Goal: Find specific page/section: Find specific page/section

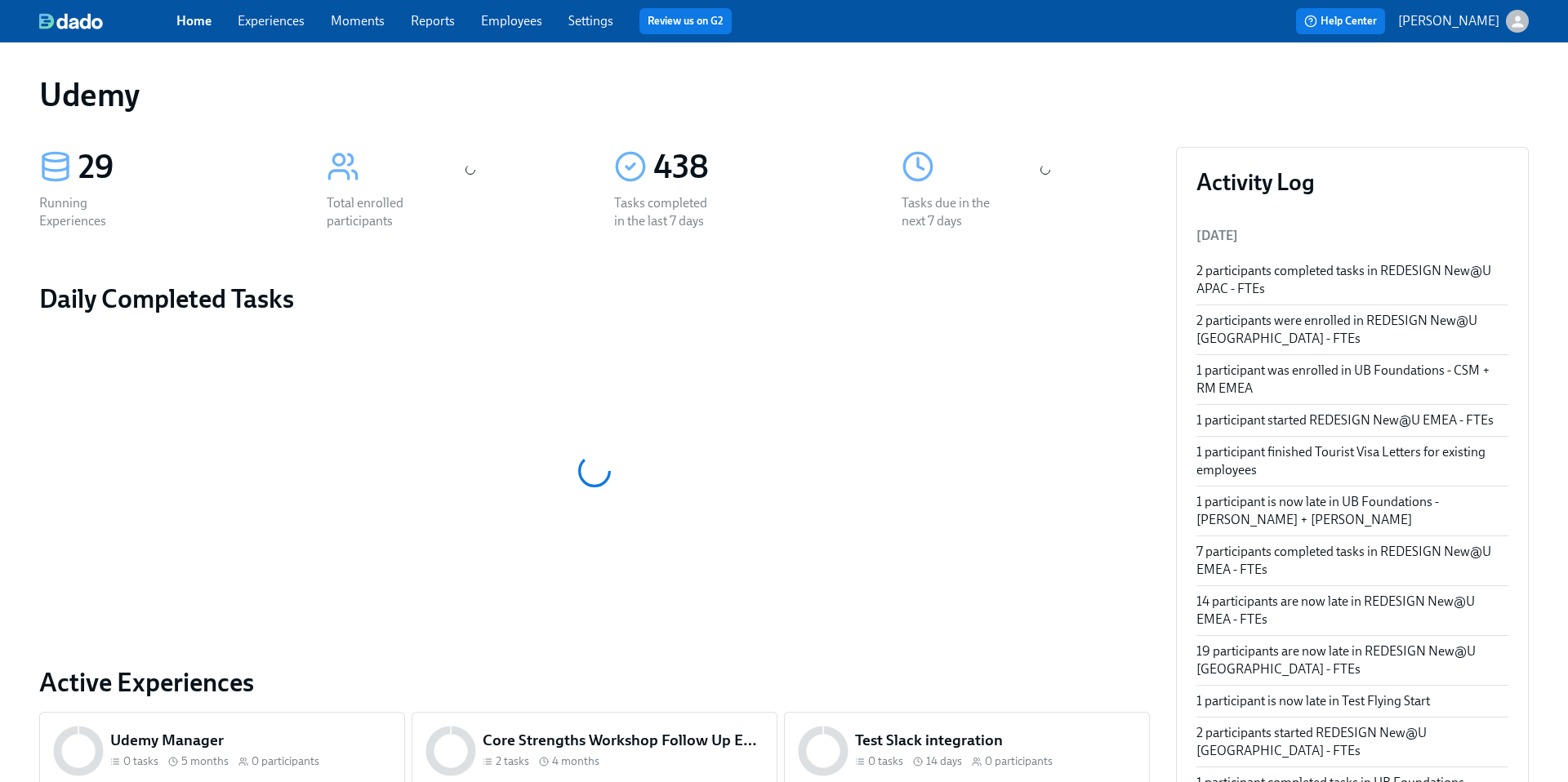
click at [258, 24] on link "Experiences" at bounding box center [271, 21] width 67 height 16
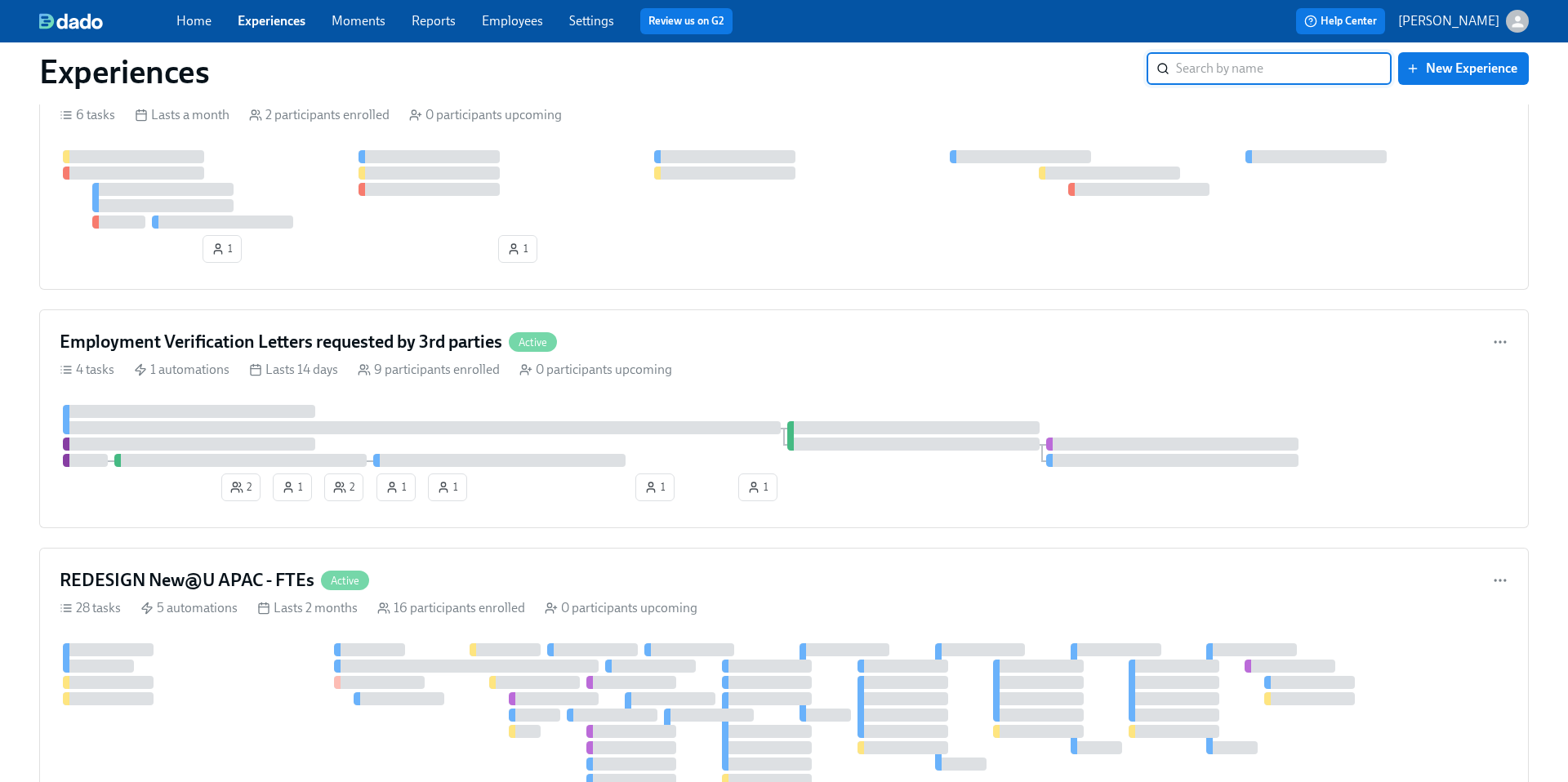
scroll to position [1957, 0]
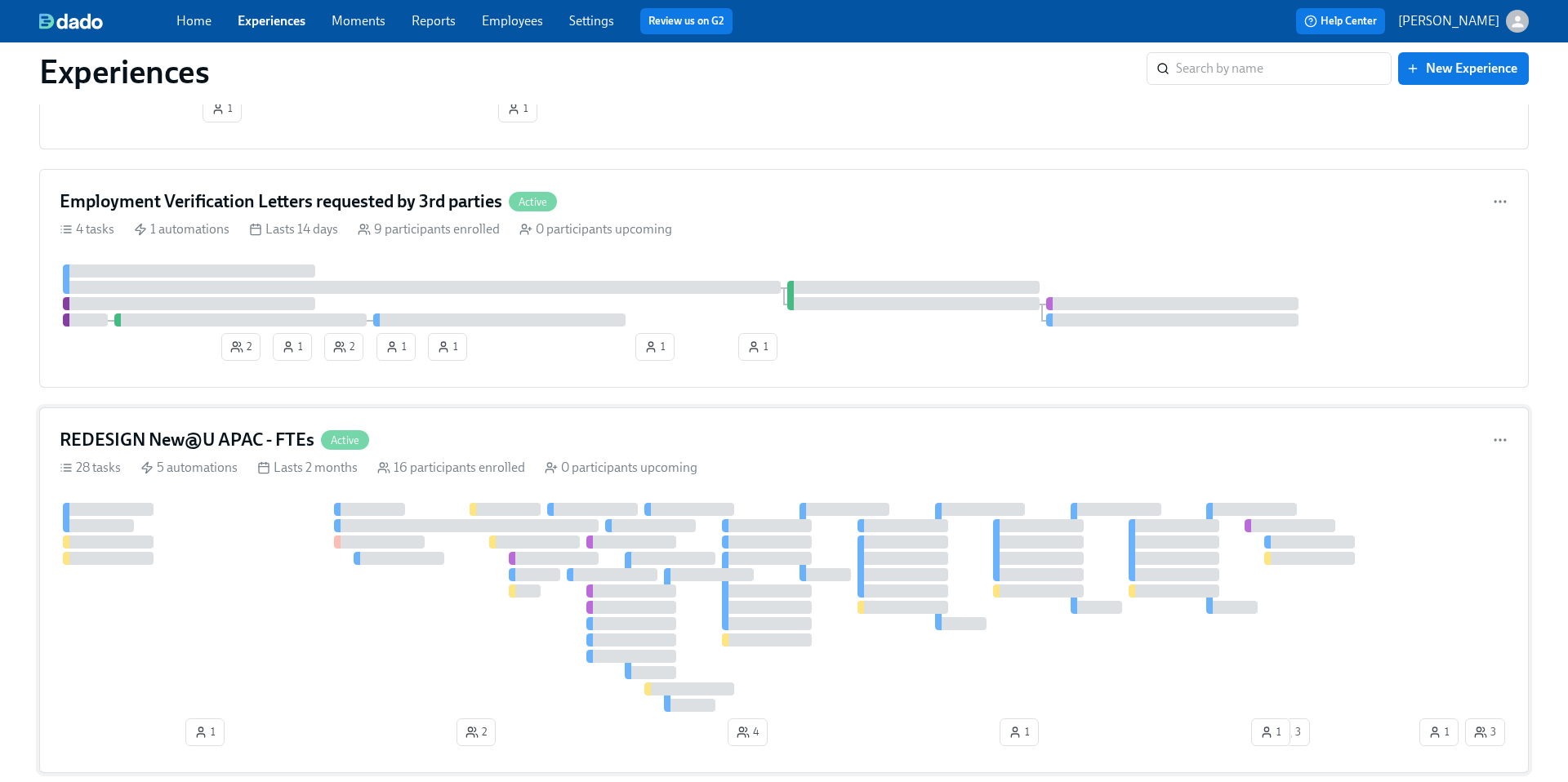
click at [208, 440] on h4 "REDESIGN New@U APAC - FTEs" at bounding box center [187, 440] width 255 height 25
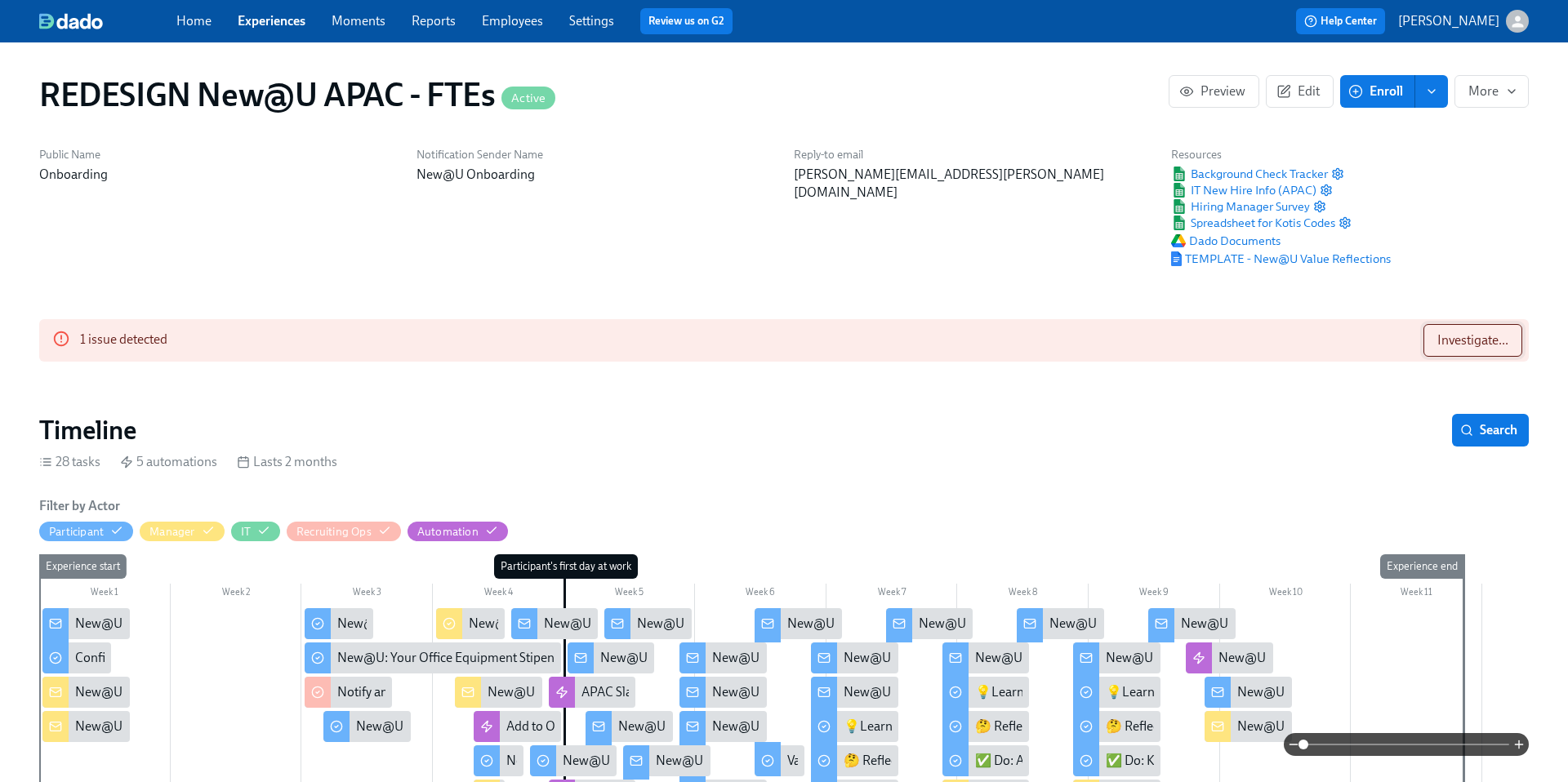
click at [1446, 331] on button "Investigate..." at bounding box center [1473, 341] width 99 height 33
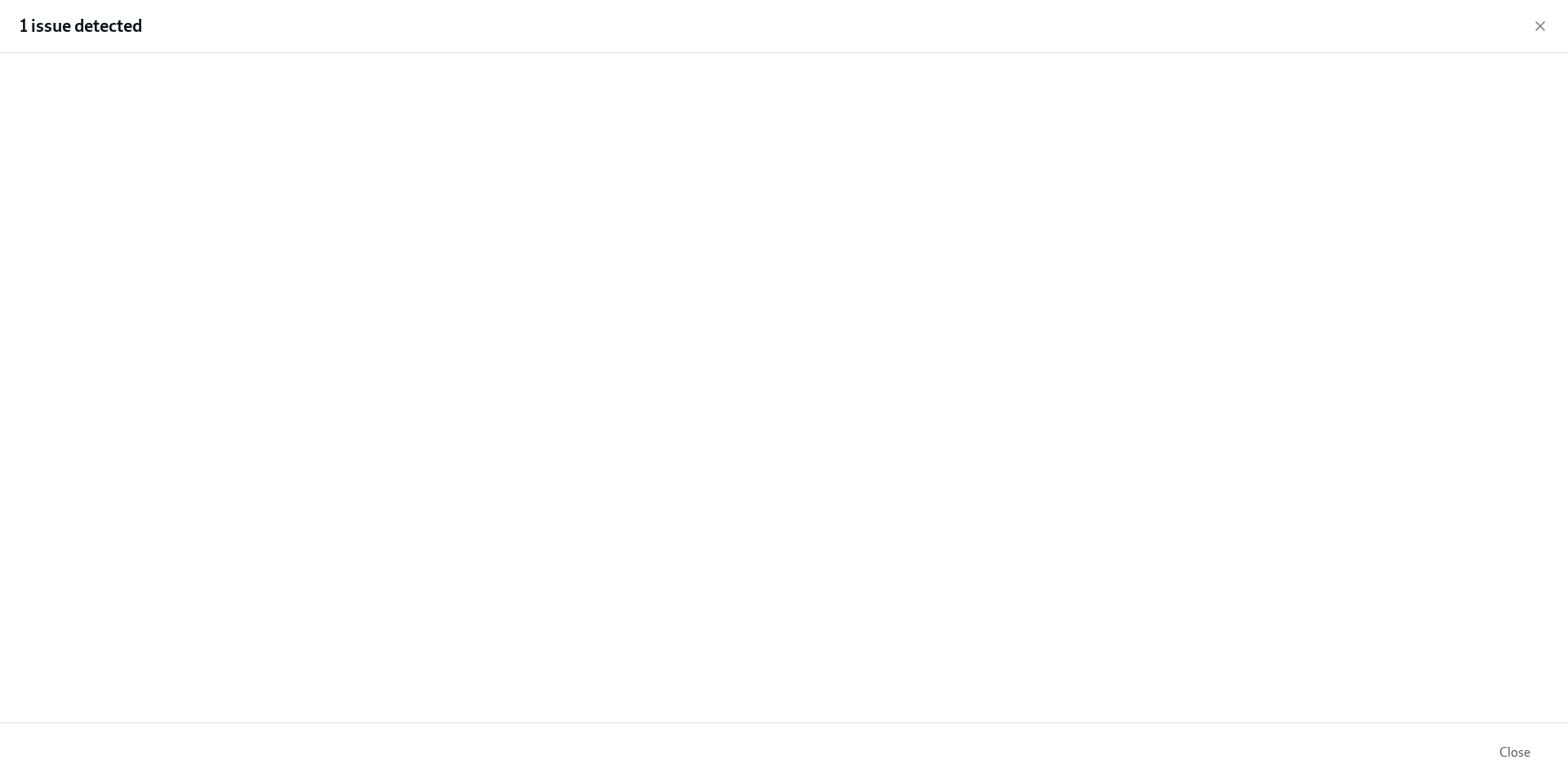
scroll to position [0, 13672]
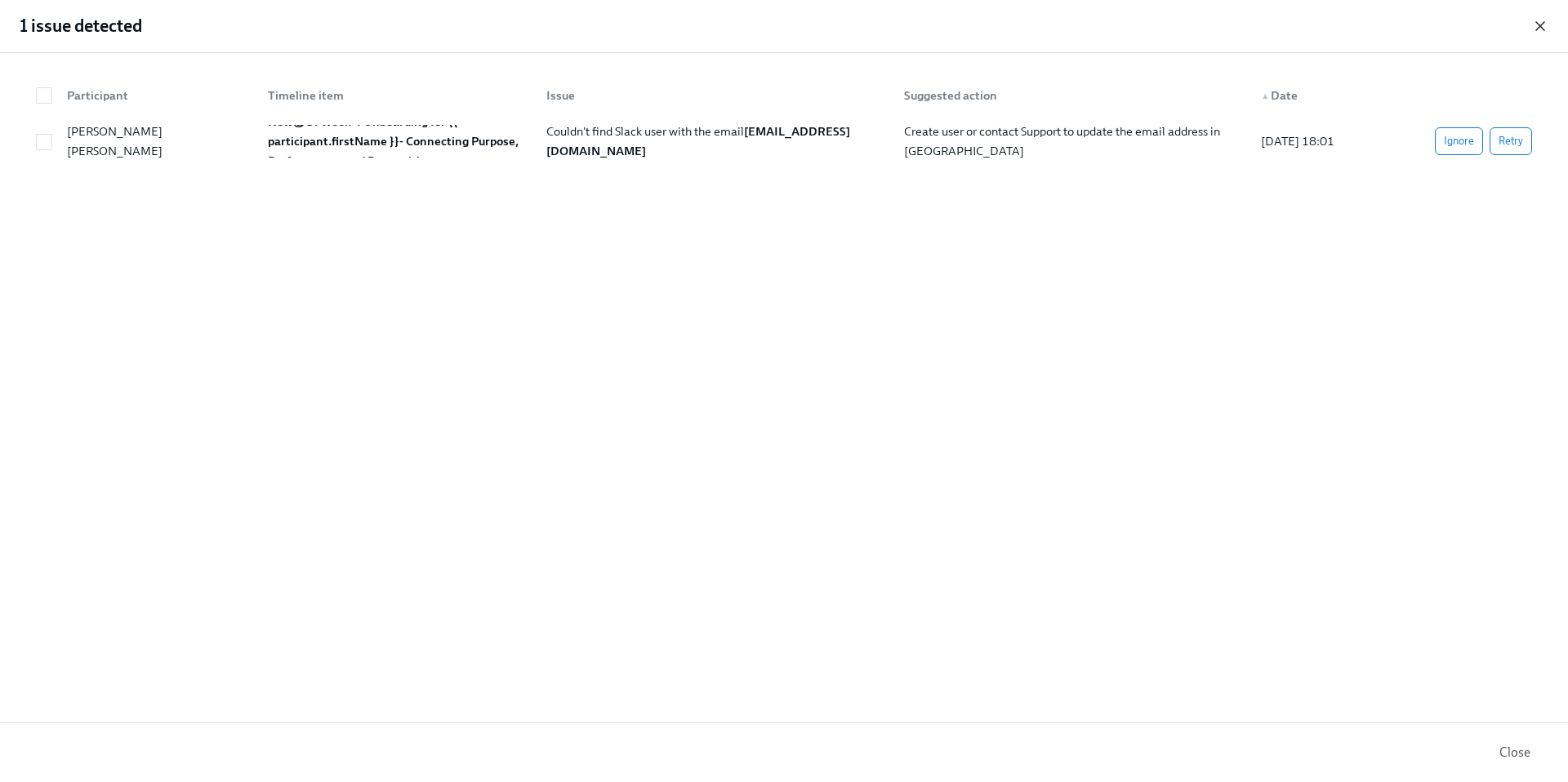
click at [1537, 30] on icon "button" at bounding box center [1541, 26] width 17 height 16
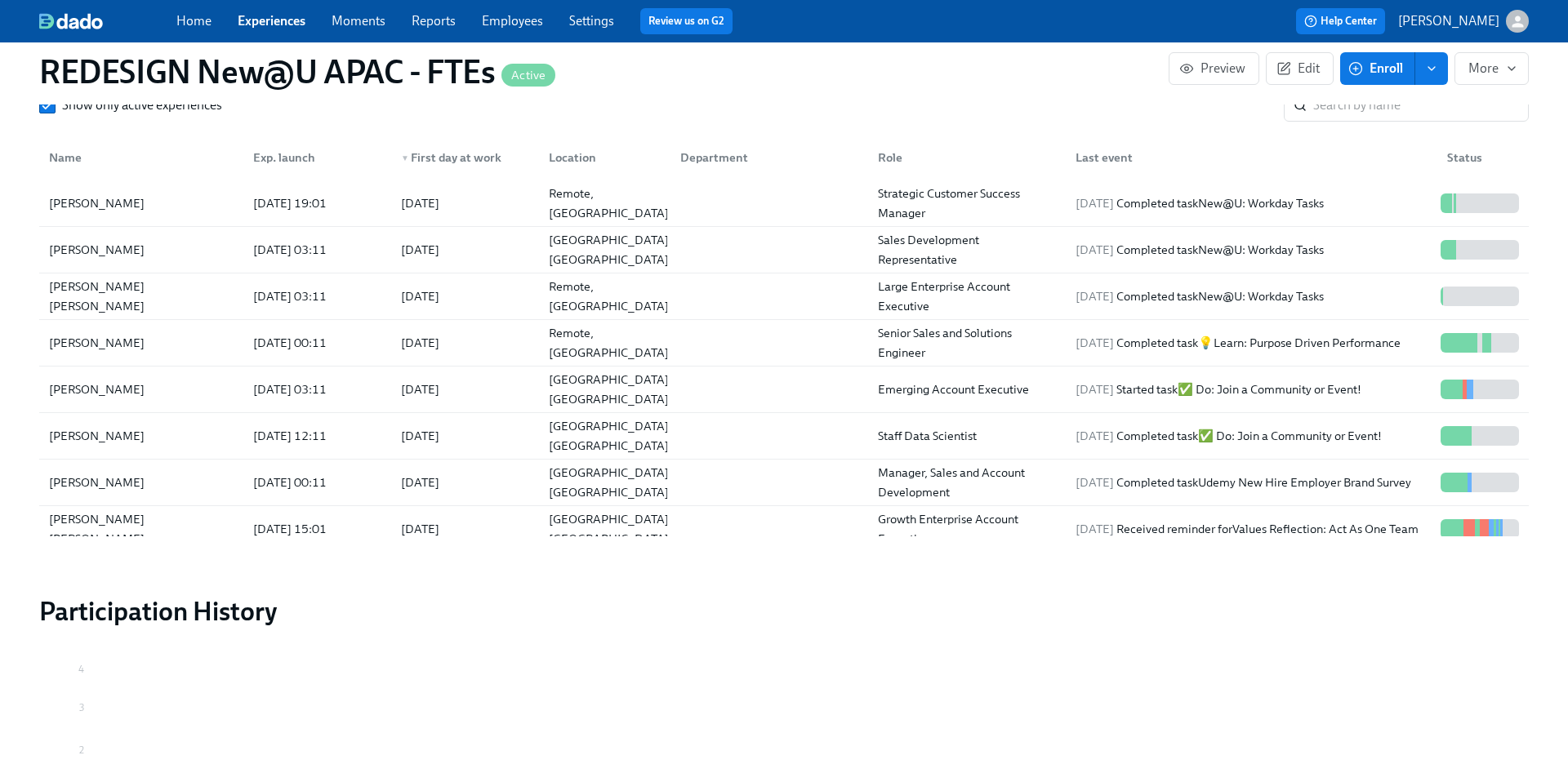
scroll to position [1618, 0]
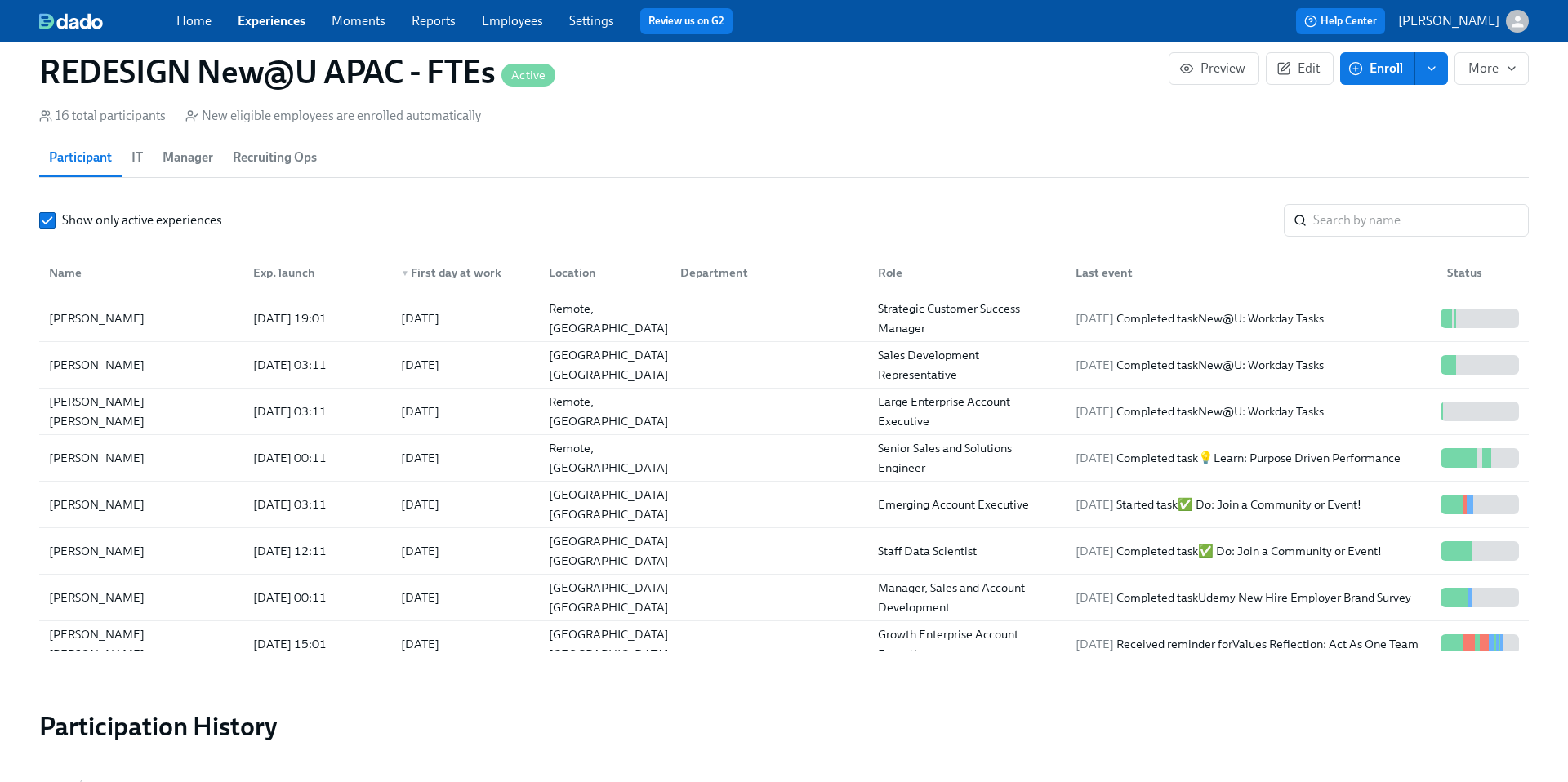
click at [266, 24] on link "Experiences" at bounding box center [272, 21] width 68 height 16
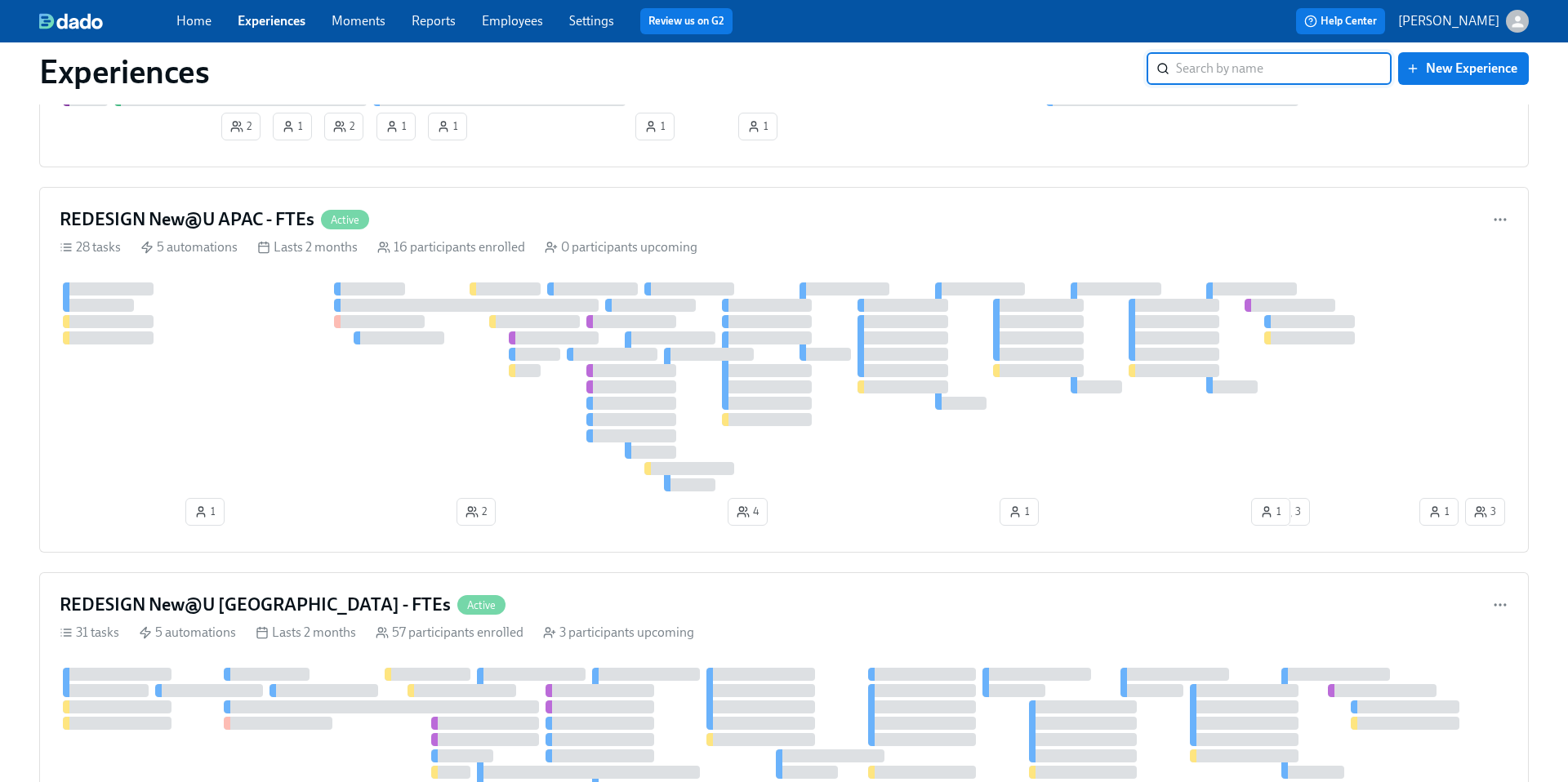
scroll to position [2274, 0]
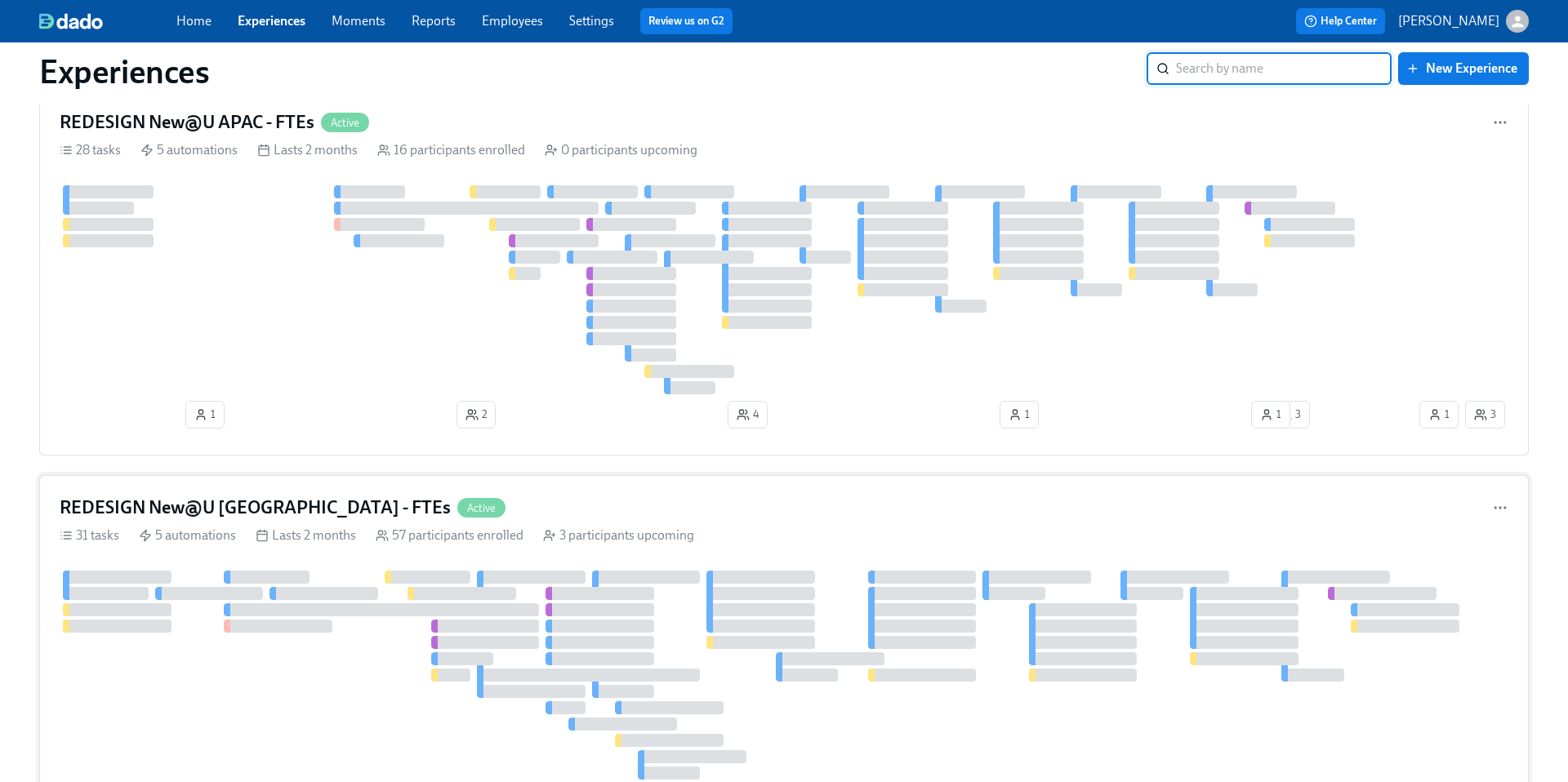
click at [246, 512] on h4 "REDESIGN New@U [GEOGRAPHIC_DATA] - FTEs" at bounding box center [255, 508] width 391 height 25
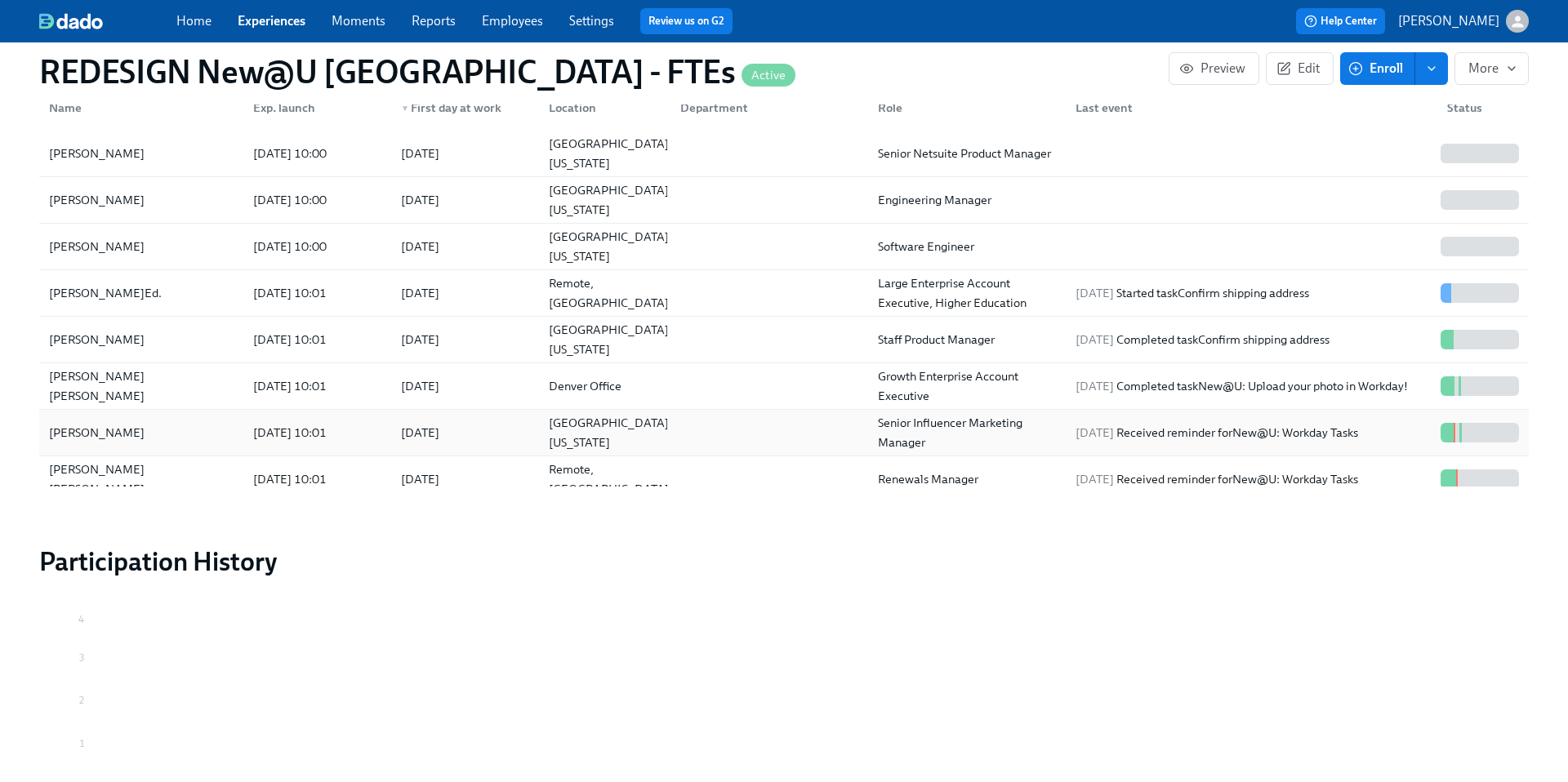
scroll to position [1750, 0]
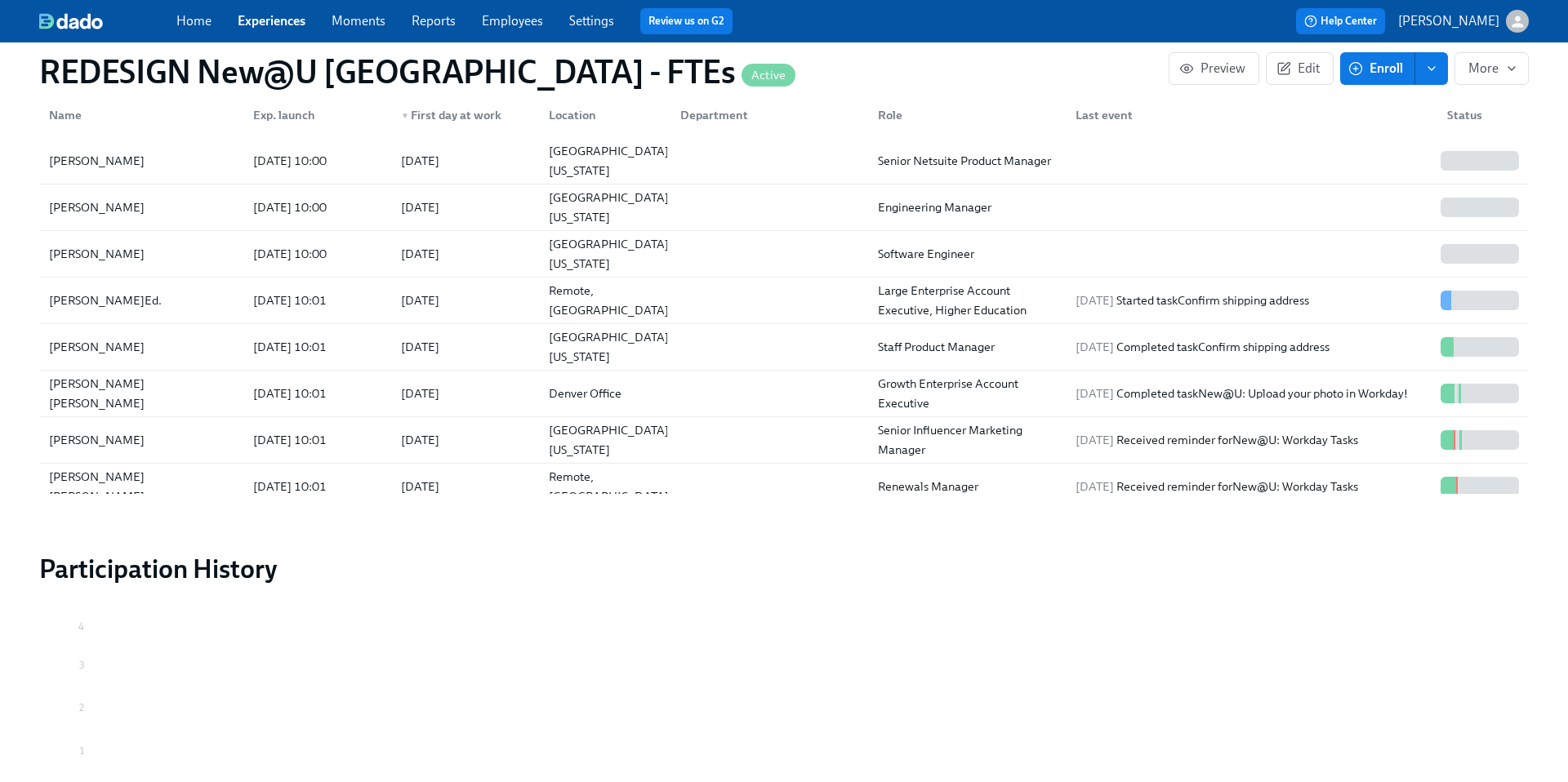
click at [433, 116] on div "▼ First day at work" at bounding box center [451, 115] width 114 height 20
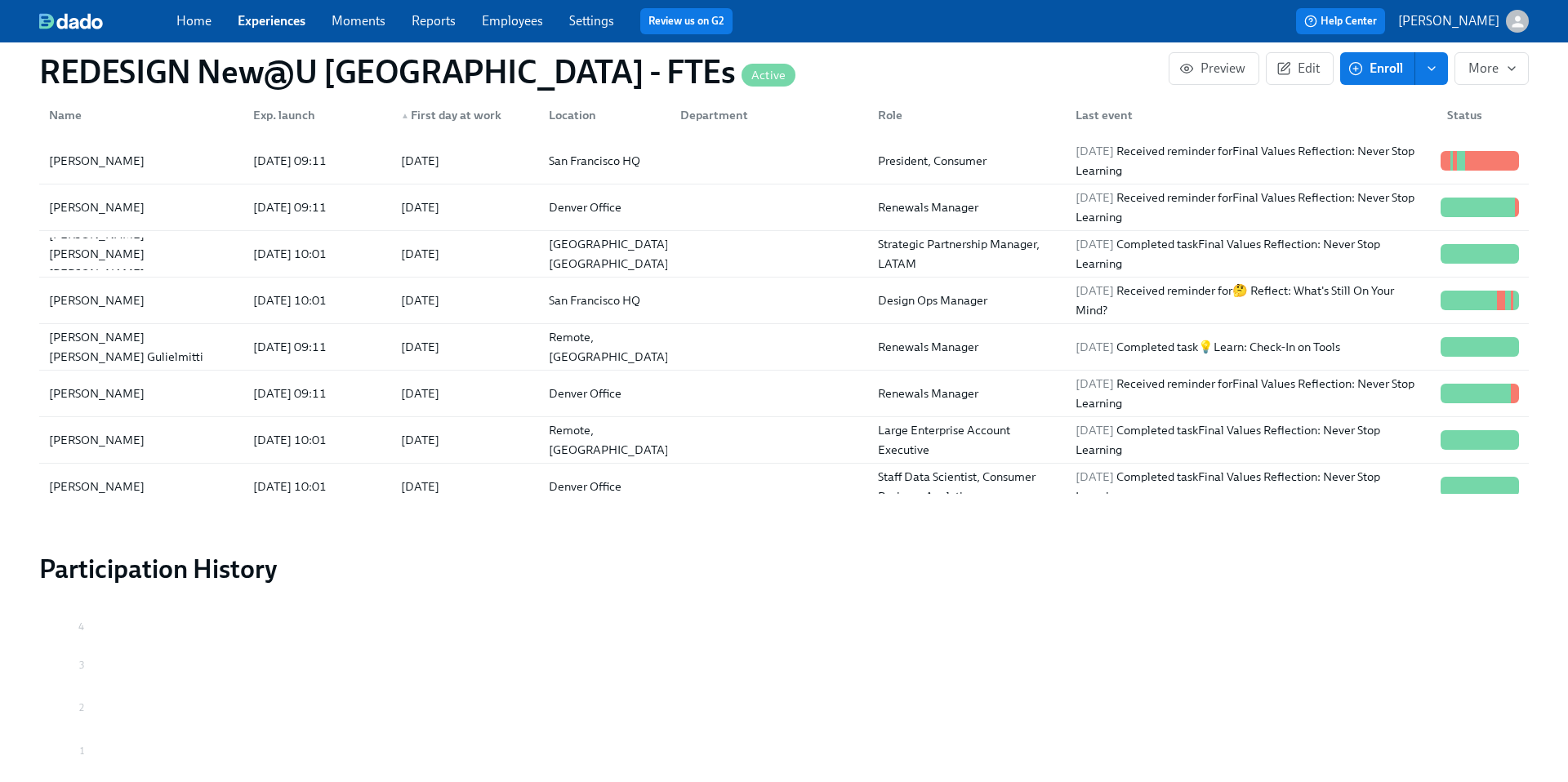
click at [433, 116] on div "▲ First day at work" at bounding box center [451, 115] width 114 height 20
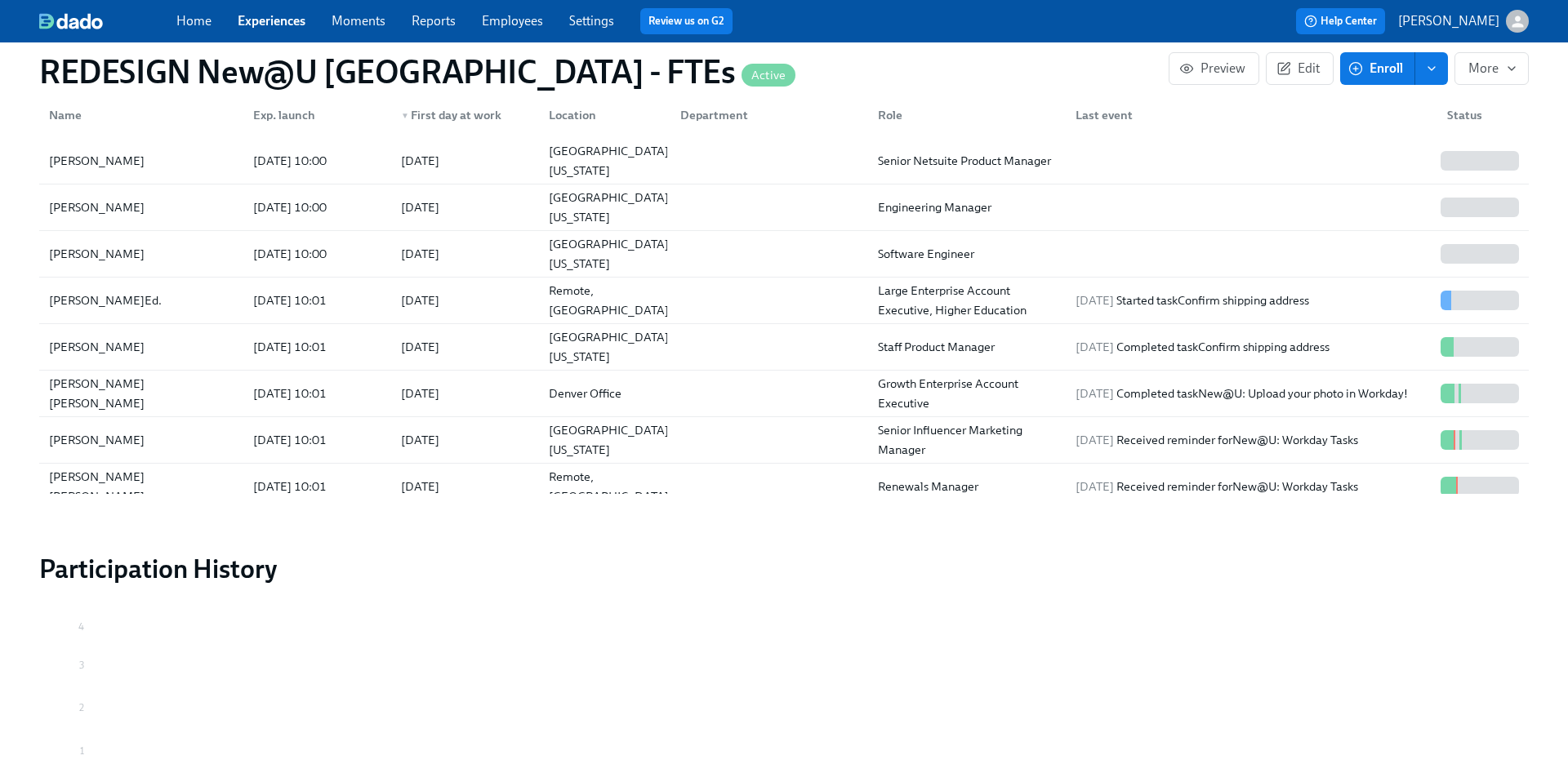
click at [268, 14] on link "Experiences" at bounding box center [272, 21] width 68 height 16
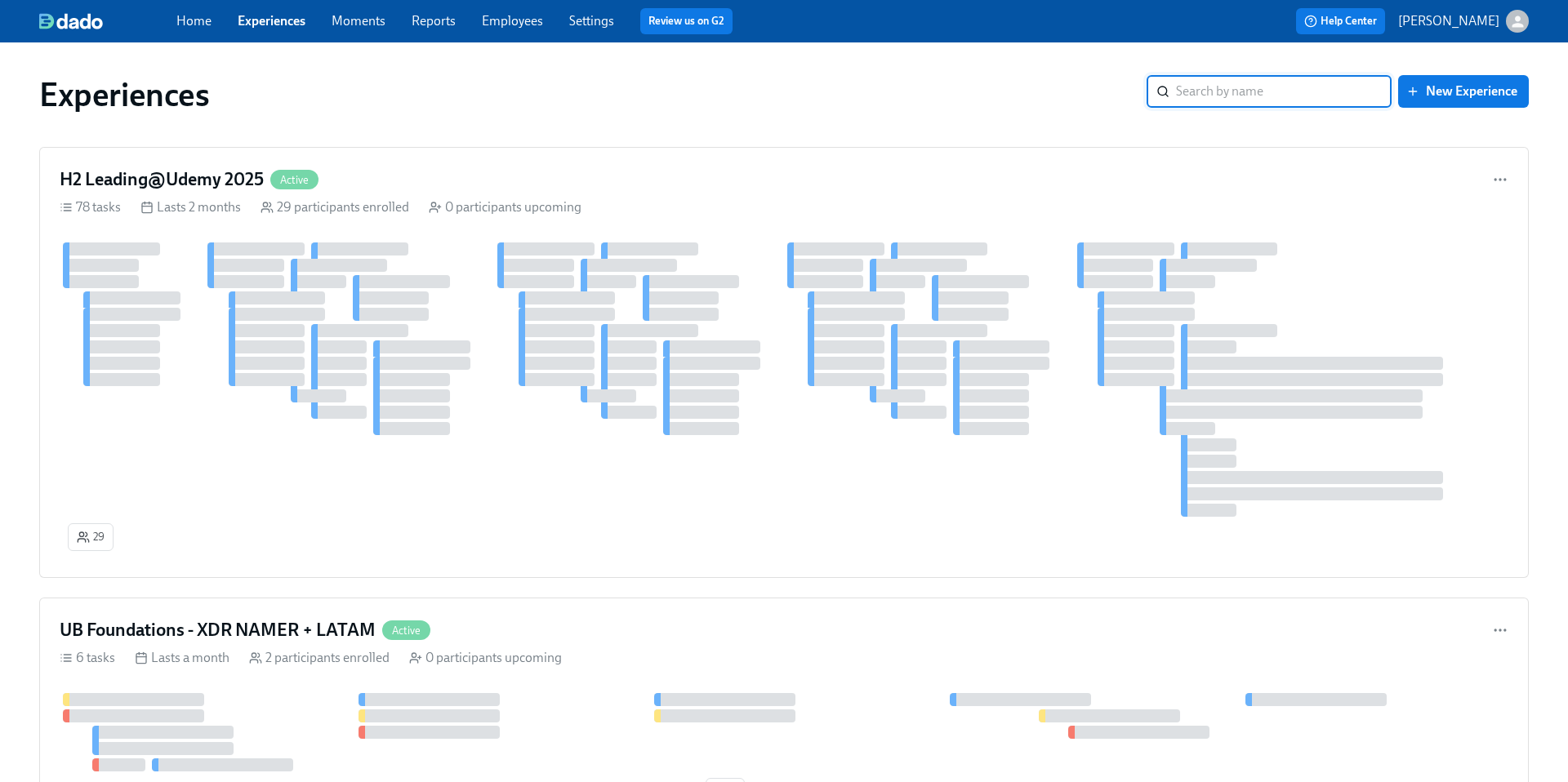
click at [1228, 100] on input "search" at bounding box center [1283, 92] width 215 height 33
type input "e"
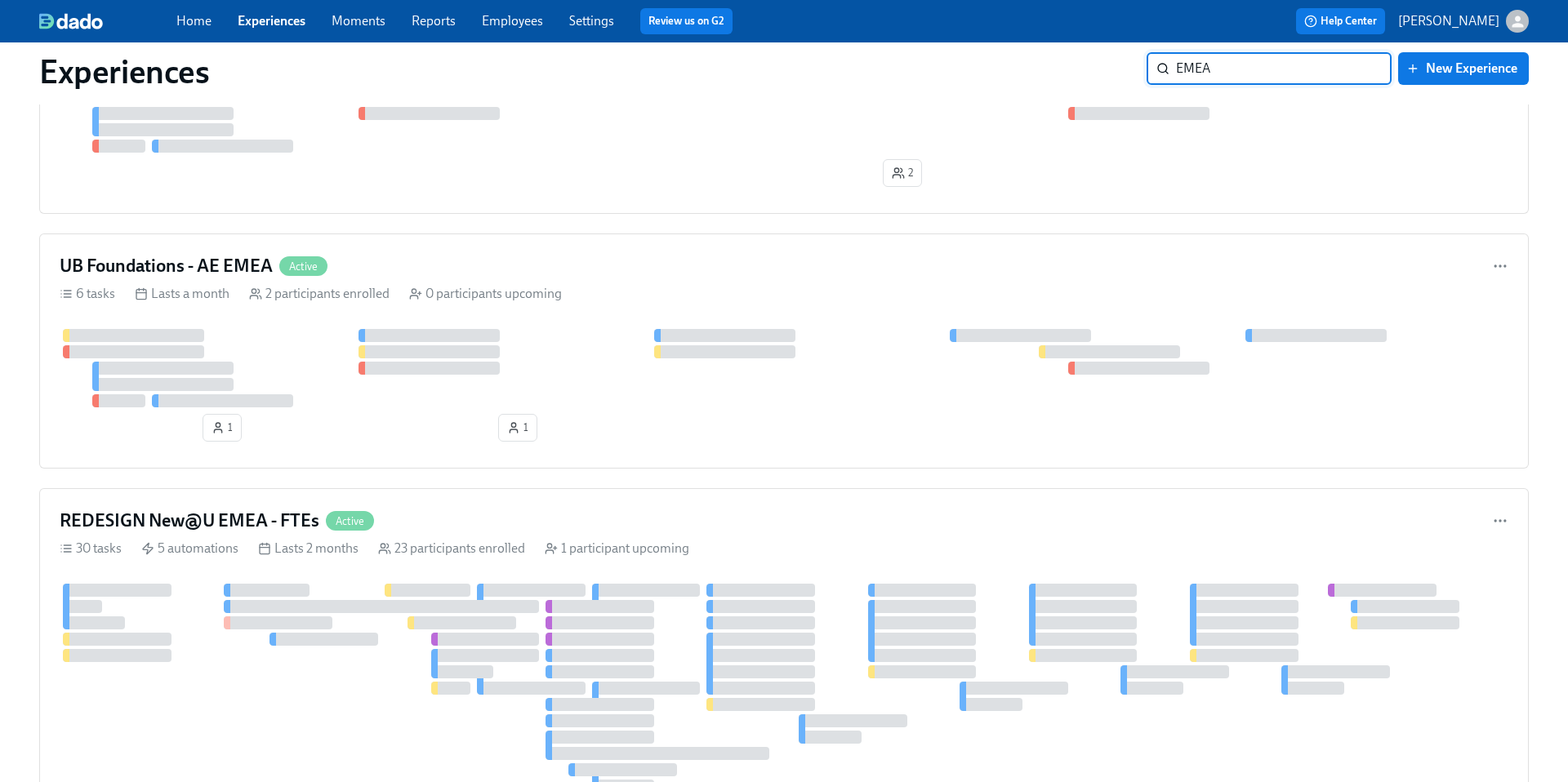
scroll to position [201, 0]
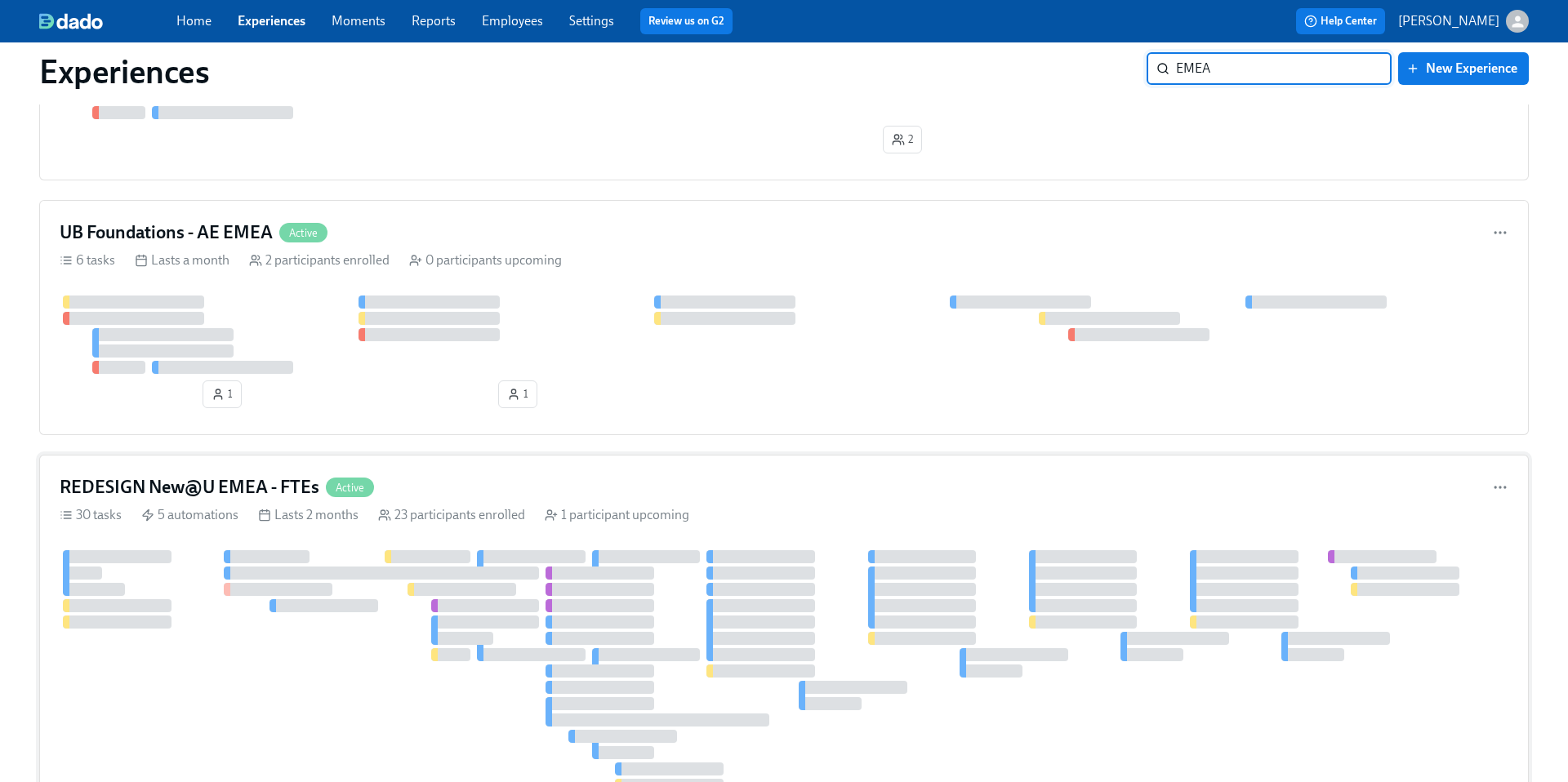
type input "EMEA"
click at [209, 488] on h4 "REDESIGN New@U EMEA - FTEs" at bounding box center [189, 488] width 260 height 25
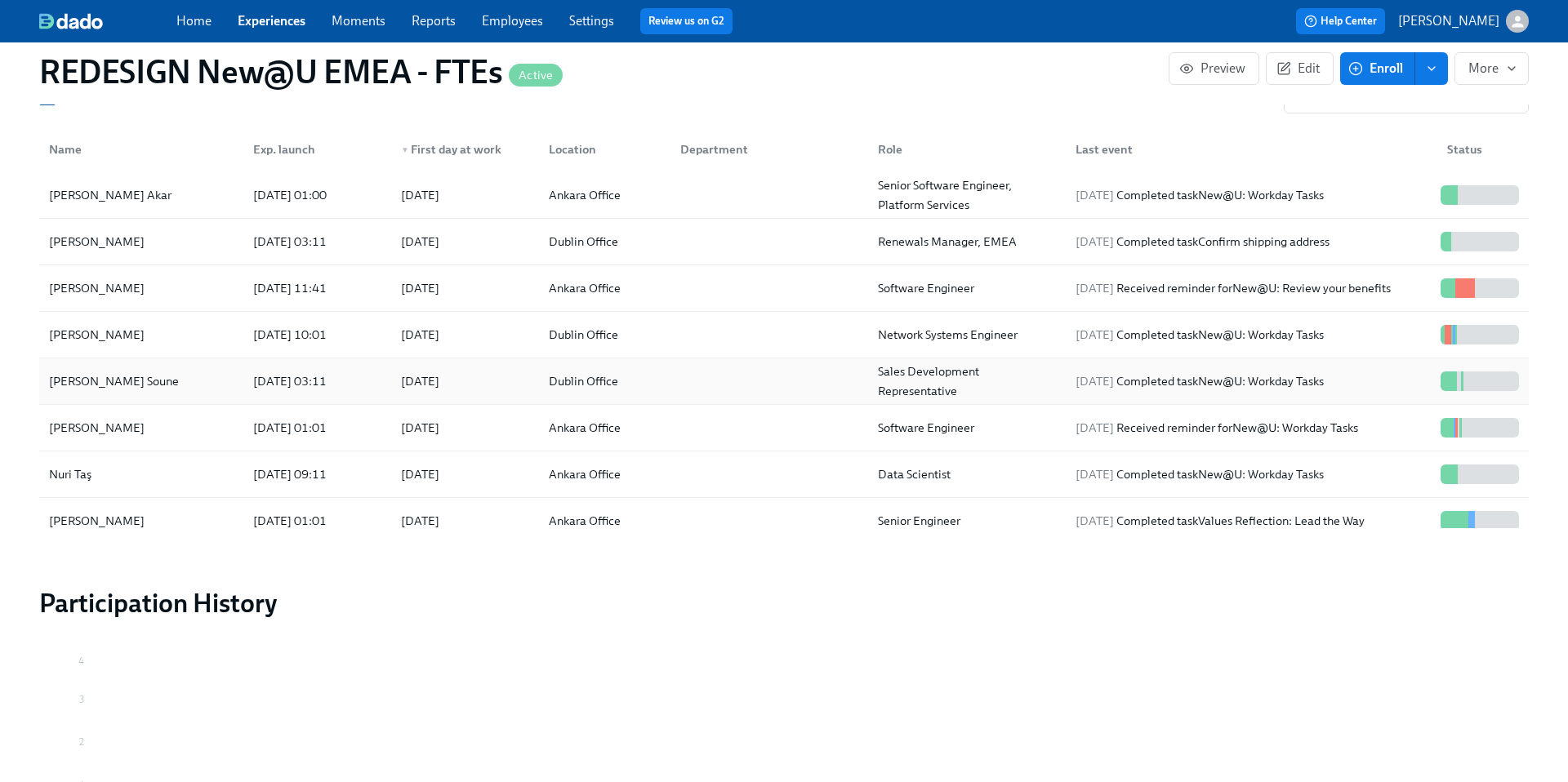
scroll to position [52, 0]
